Goal: Transaction & Acquisition: Purchase product/service

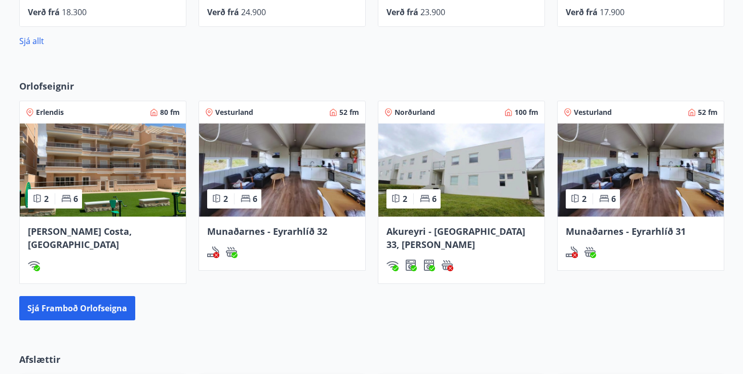
scroll to position [2, 0]
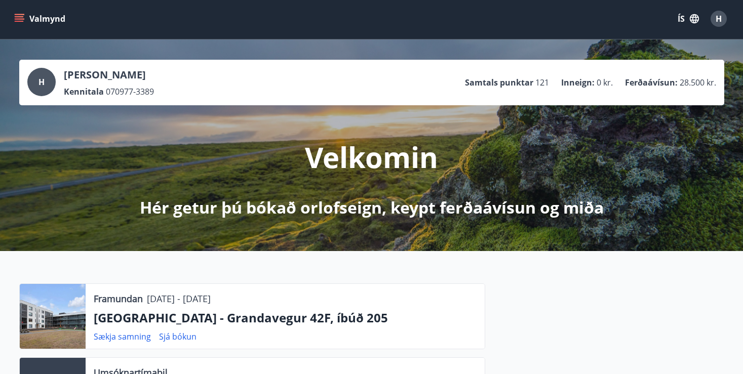
click at [21, 16] on icon "menu" at bounding box center [19, 19] width 10 height 10
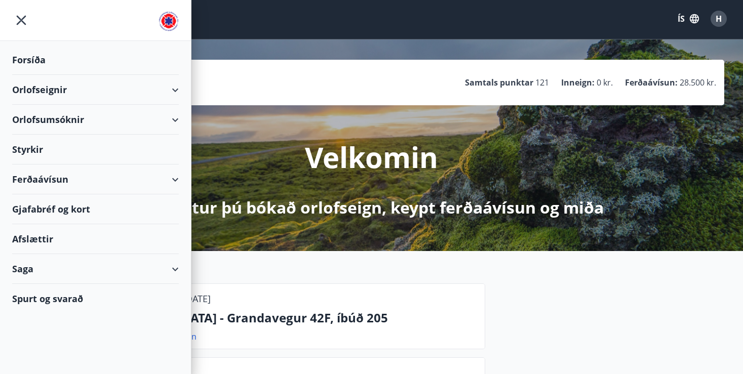
click at [170, 179] on div "Ferðaávísun" at bounding box center [95, 180] width 167 height 30
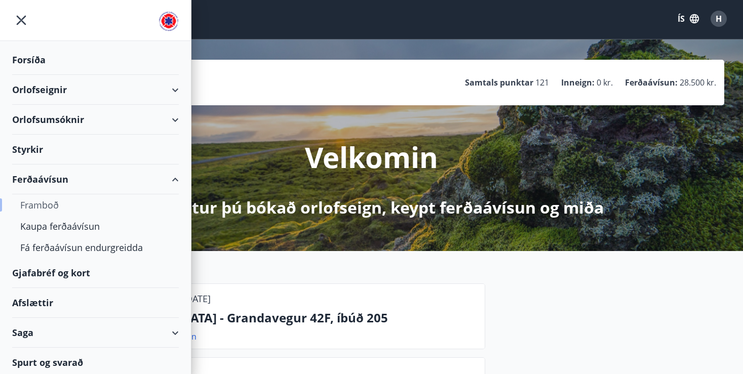
click at [34, 208] on div "Framboð" at bounding box center [95, 204] width 150 height 21
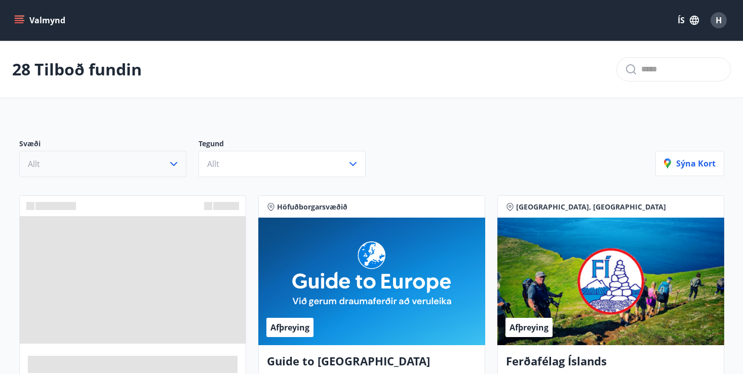
click at [150, 160] on button "Allt" at bounding box center [102, 164] width 167 height 26
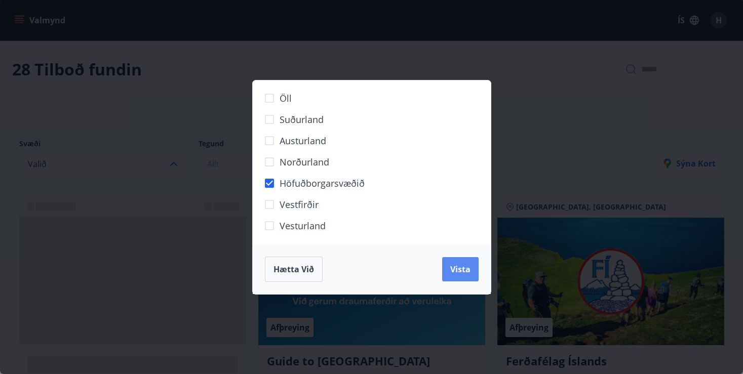
click at [462, 268] on span "Vista" at bounding box center [460, 269] width 20 height 11
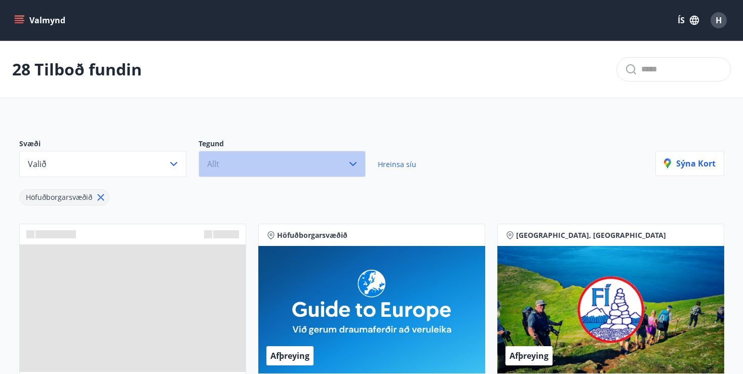
click at [273, 164] on button "Allt" at bounding box center [281, 164] width 167 height 26
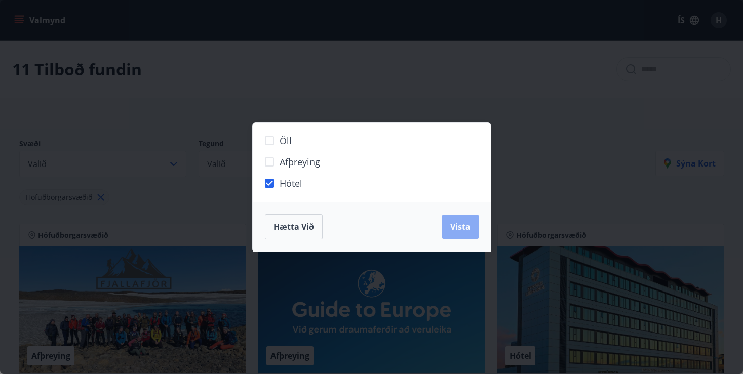
click at [449, 225] on button "Vista" at bounding box center [460, 227] width 36 height 24
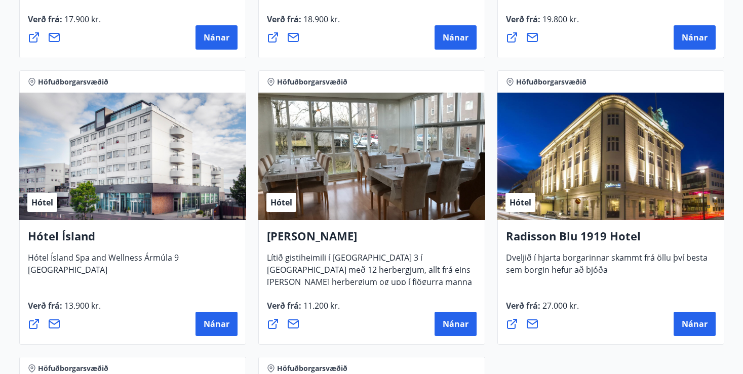
scroll to position [460, 0]
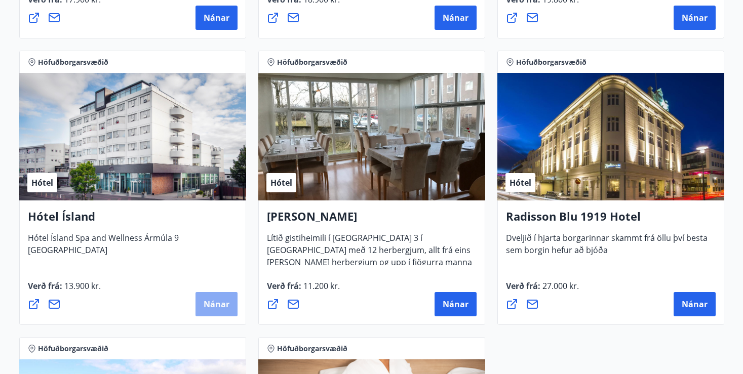
click at [201, 307] on button "Nánar" at bounding box center [216, 304] width 42 height 24
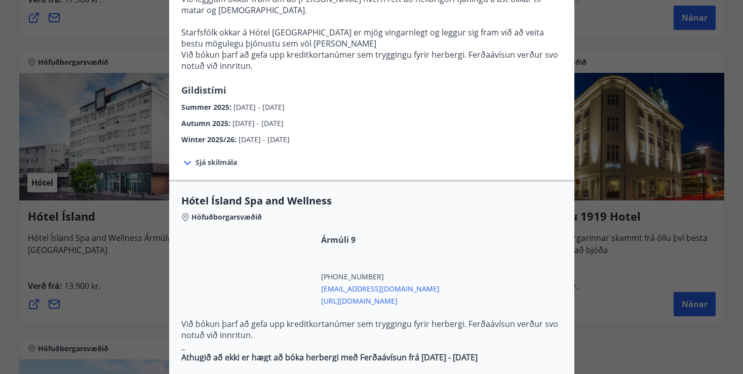
scroll to position [551, 0]
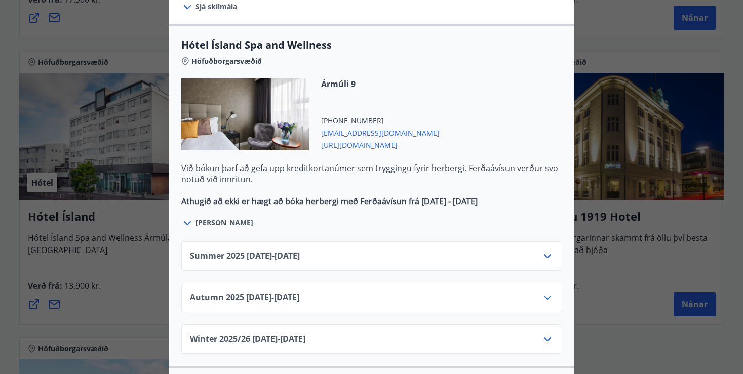
click at [360, 241] on div "Summer [PHONE_NUMBER][DATE] - [DATE]" at bounding box center [371, 255] width 381 height 29
click at [548, 250] on icon at bounding box center [547, 256] width 12 height 12
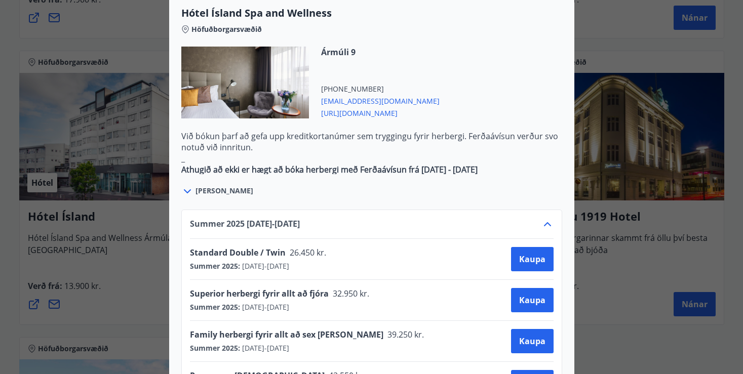
scroll to position [583, 0]
click at [529, 254] on span "Kaupa" at bounding box center [532, 259] width 26 height 11
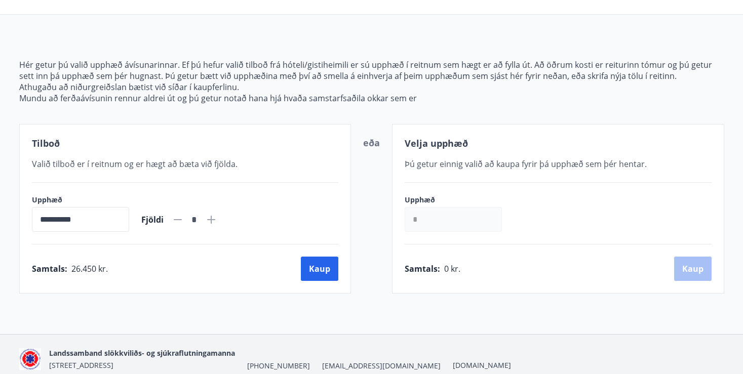
scroll to position [126, 0]
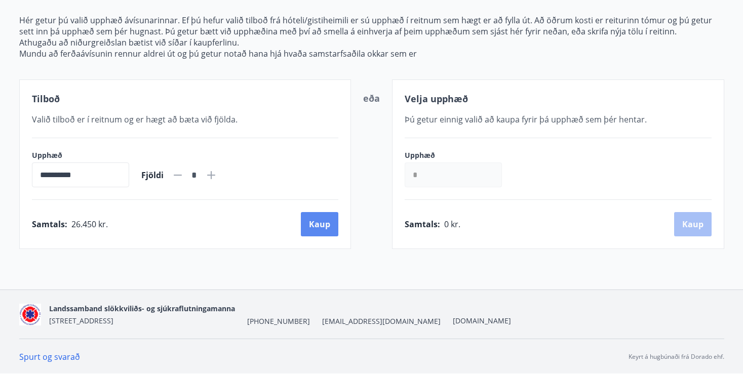
click at [318, 226] on button "Kaup" at bounding box center [319, 224] width 37 height 24
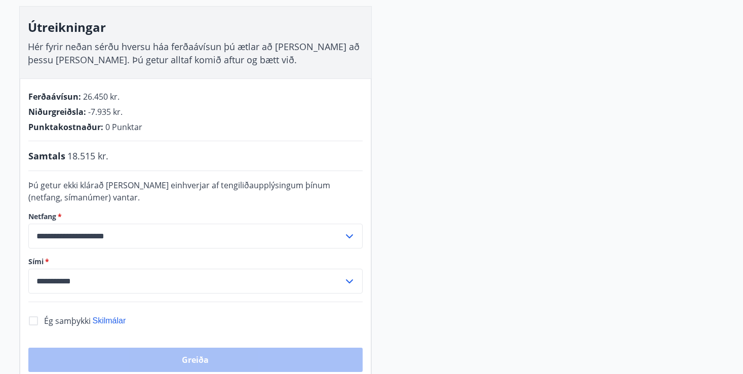
scroll to position [134, 0]
